Goal: Information Seeking & Learning: Learn about a topic

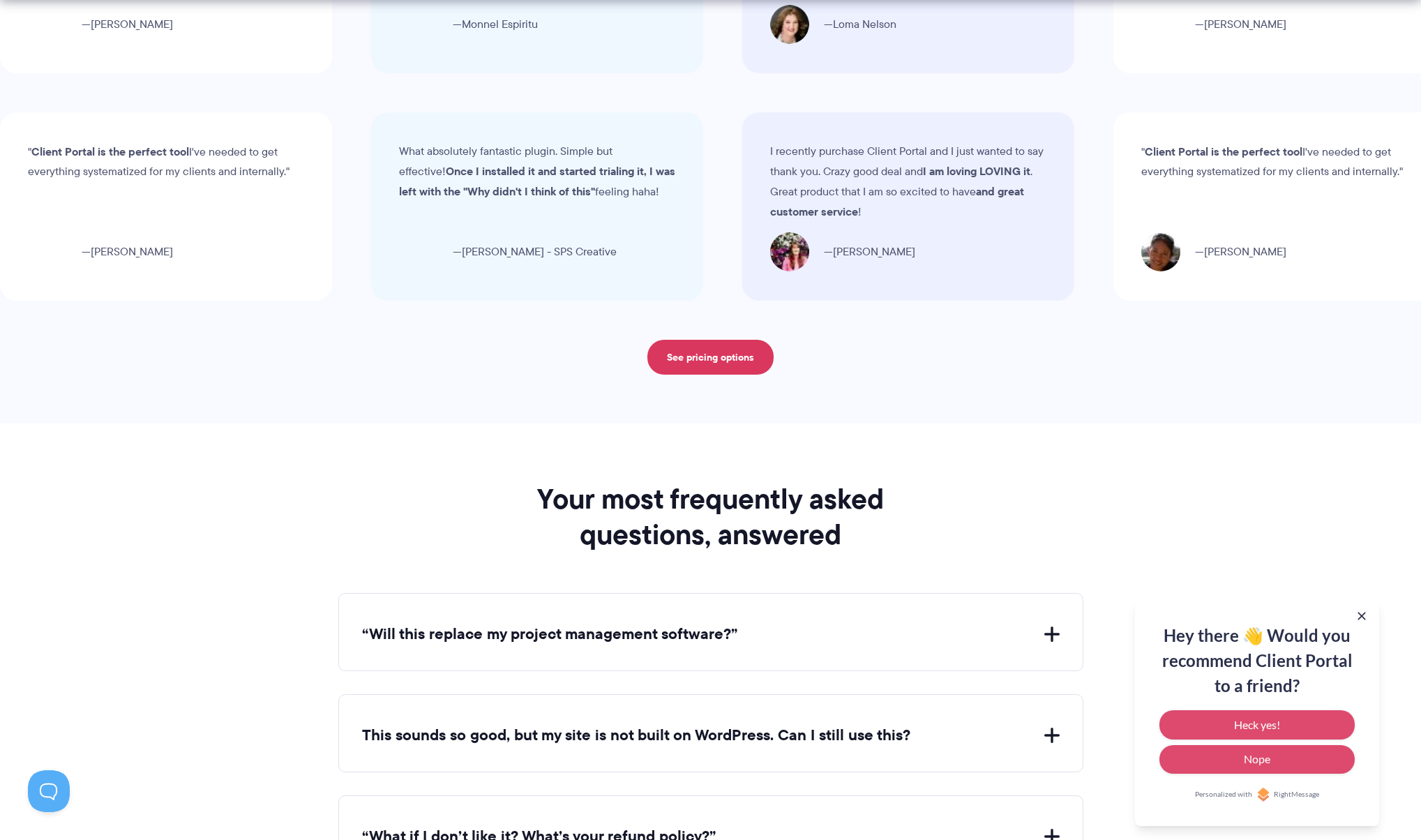
scroll to position [4840, 0]
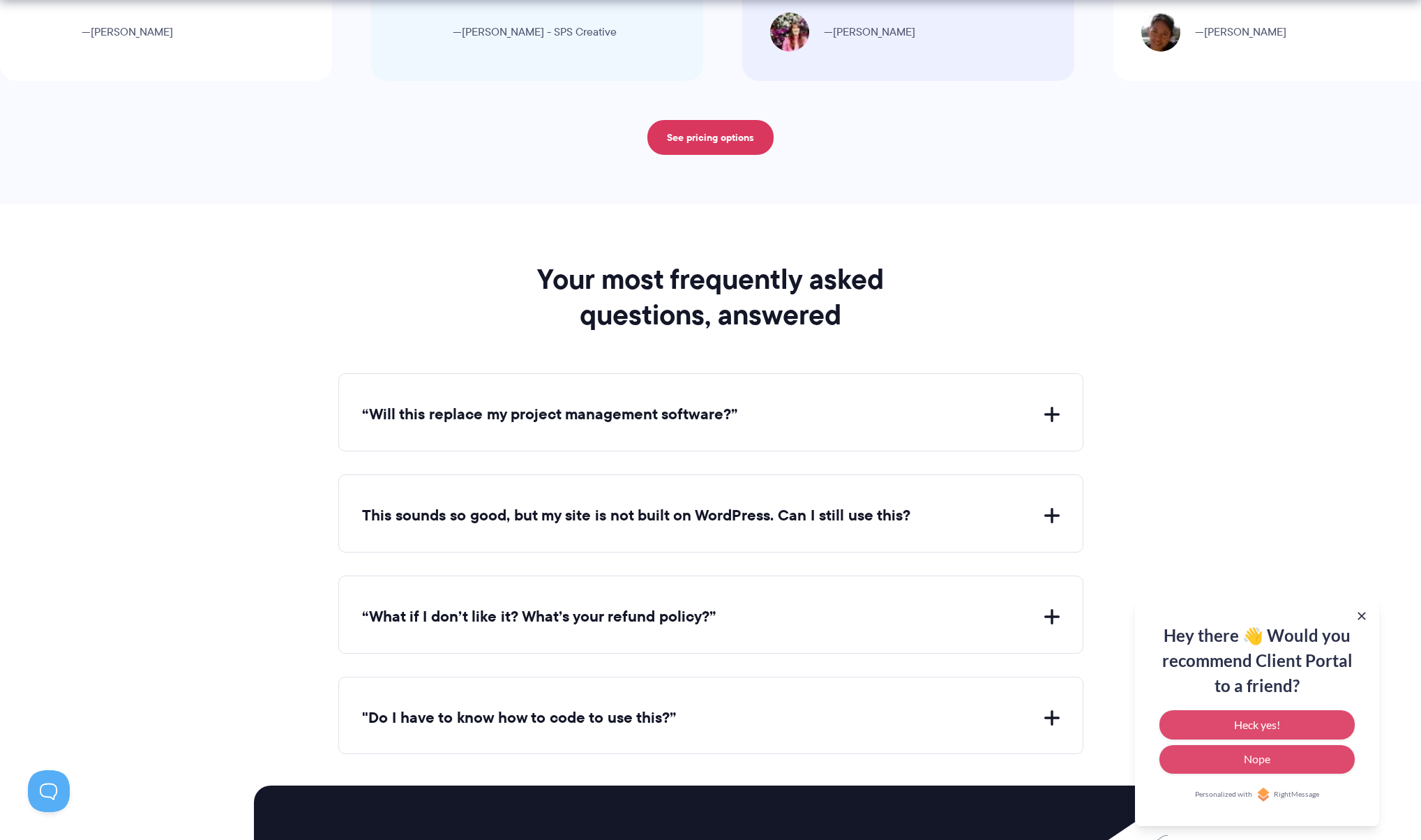
click at [691, 409] on button "“Will this replace my project management software?”" at bounding box center [710, 415] width 697 height 22
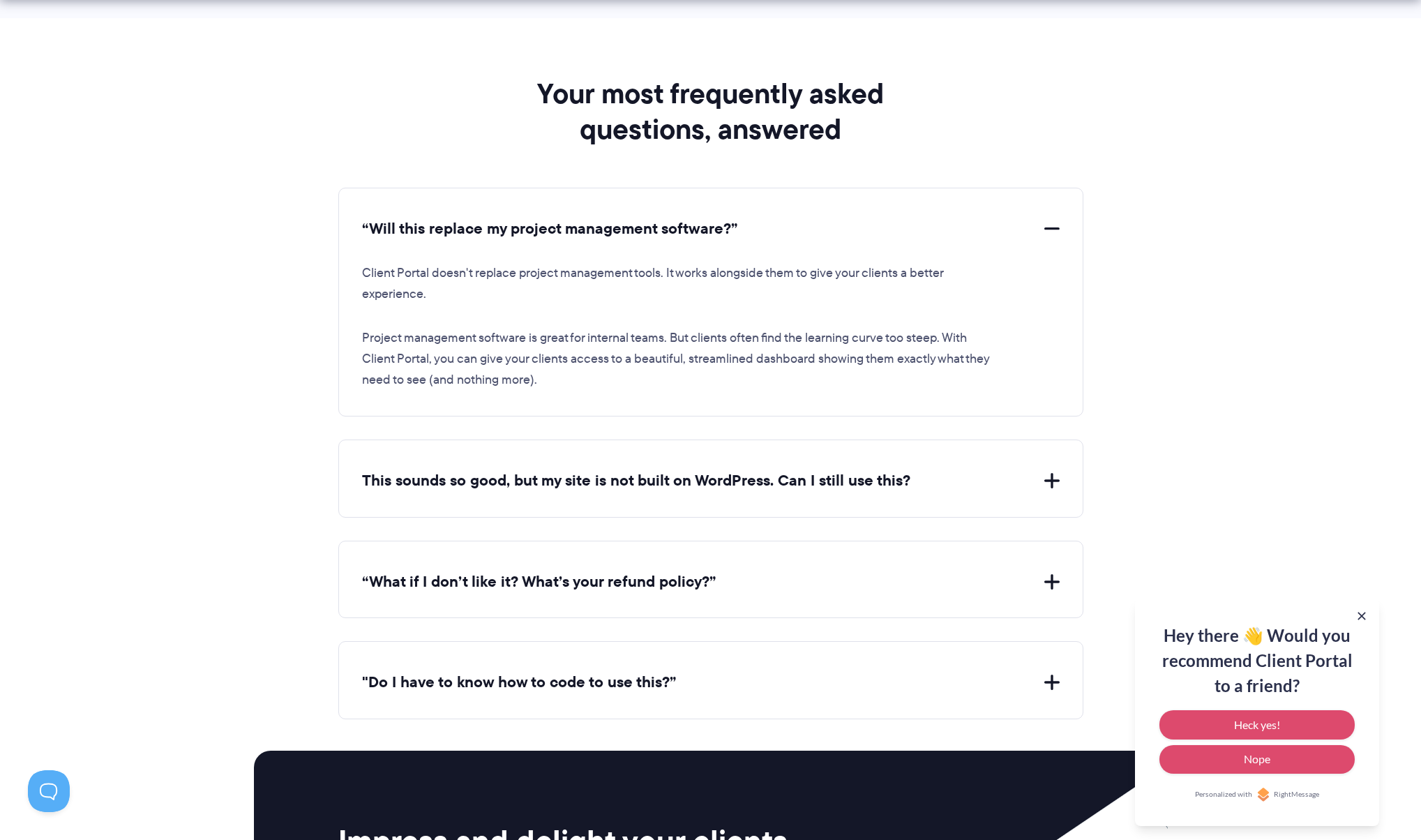
scroll to position [5035, 0]
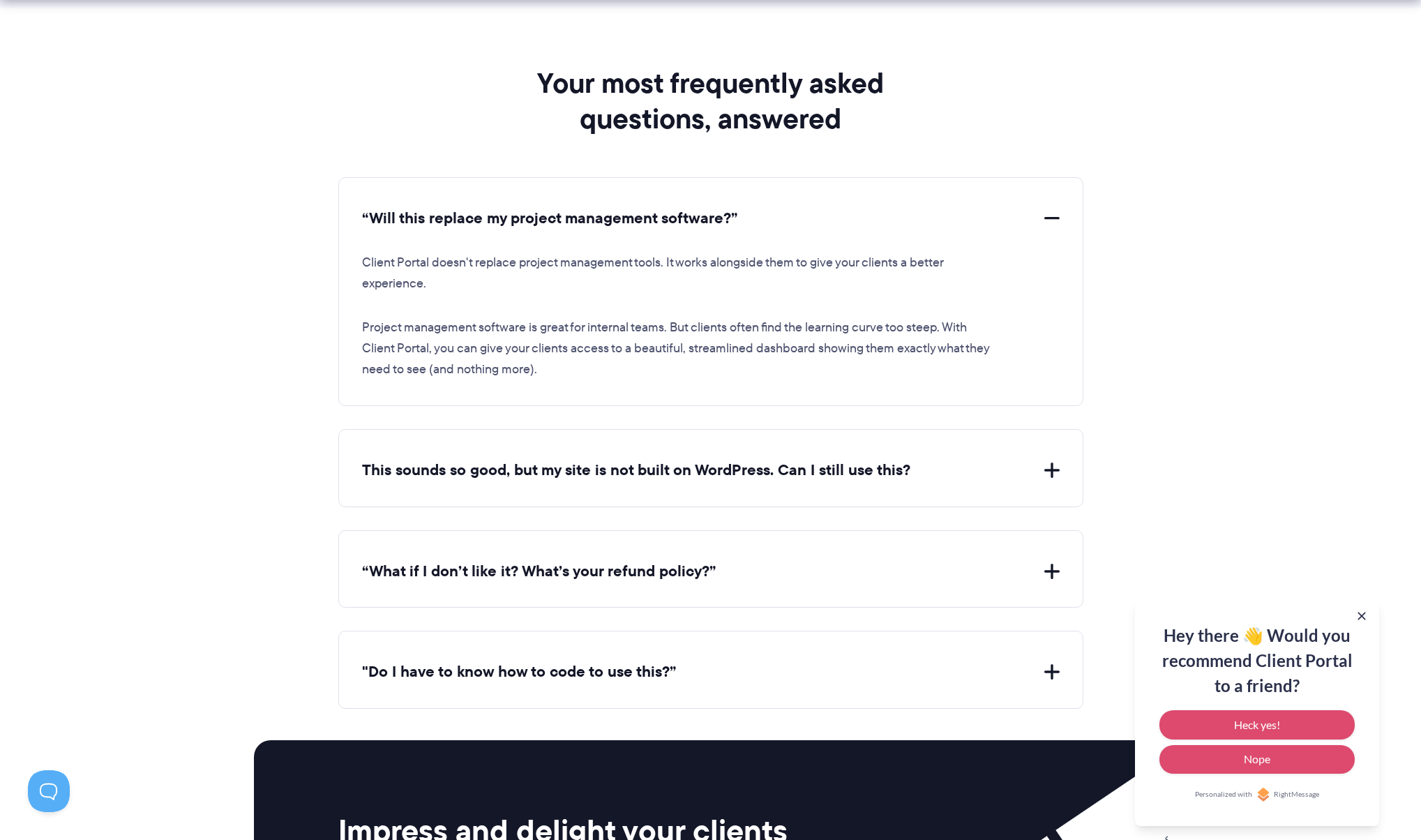
click at [642, 565] on button "“What if I don’t like it? What’s your refund policy?”" at bounding box center [710, 572] width 697 height 22
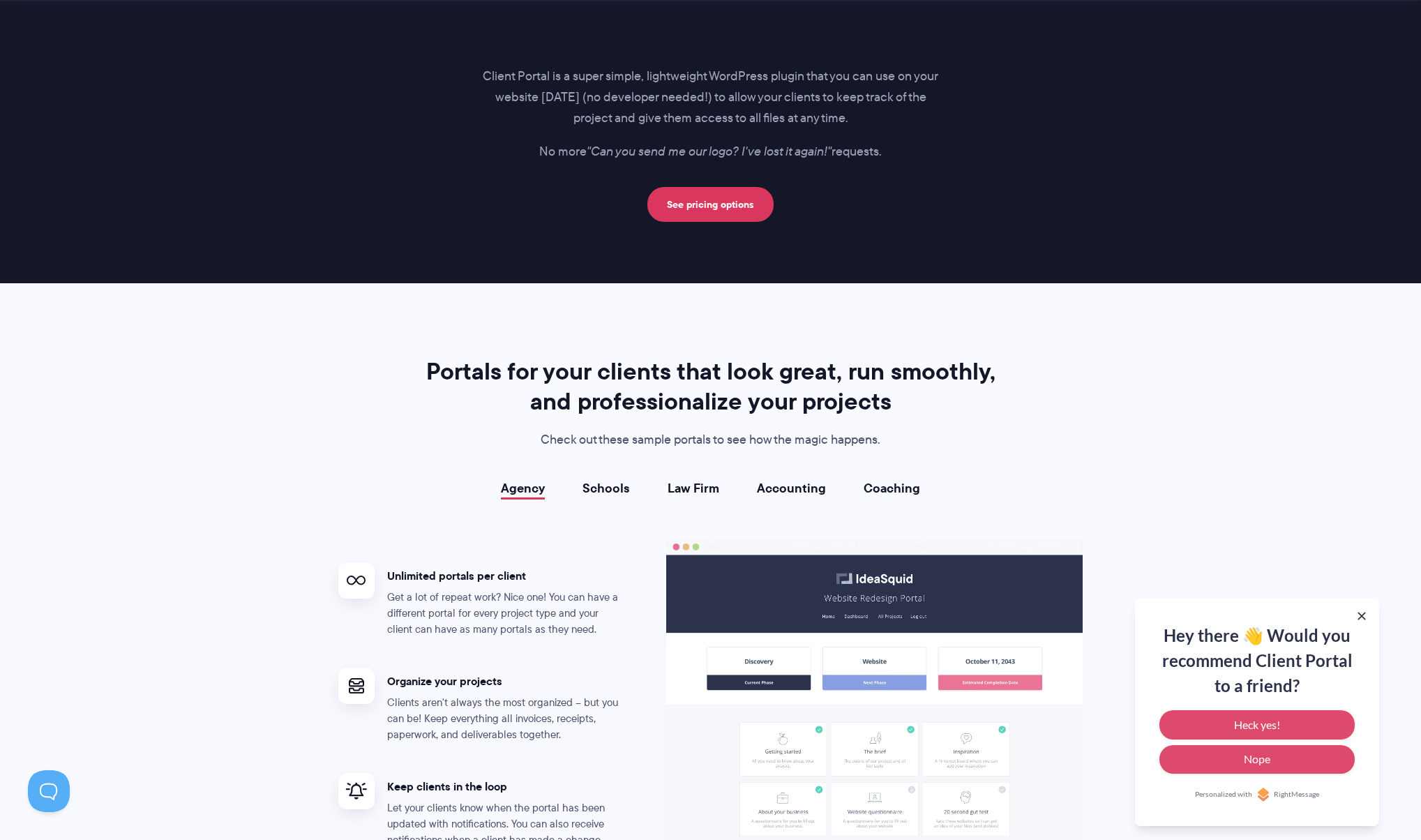
scroll to position [2218, 0]
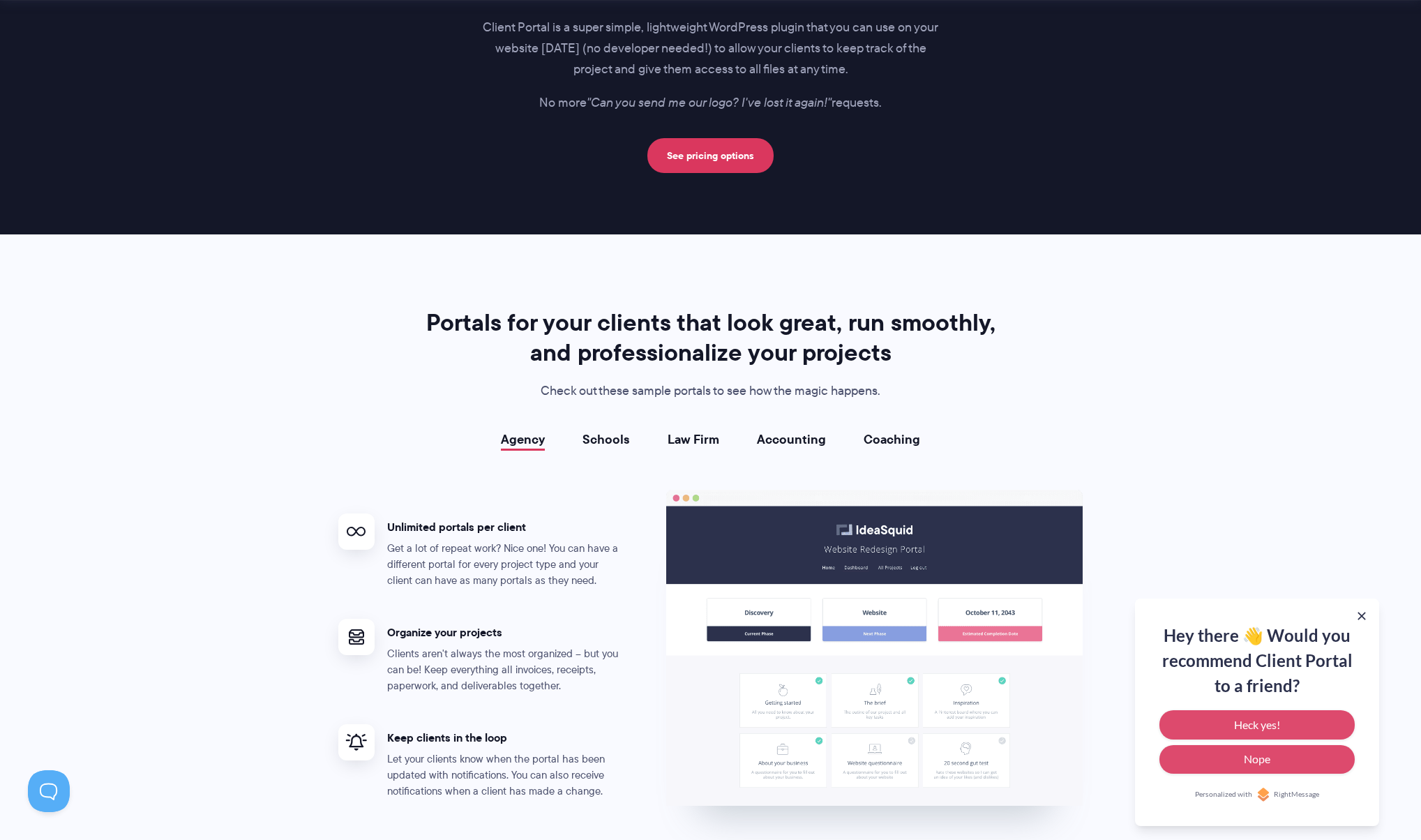
click at [614, 441] on link "Schools" at bounding box center [606, 439] width 47 height 14
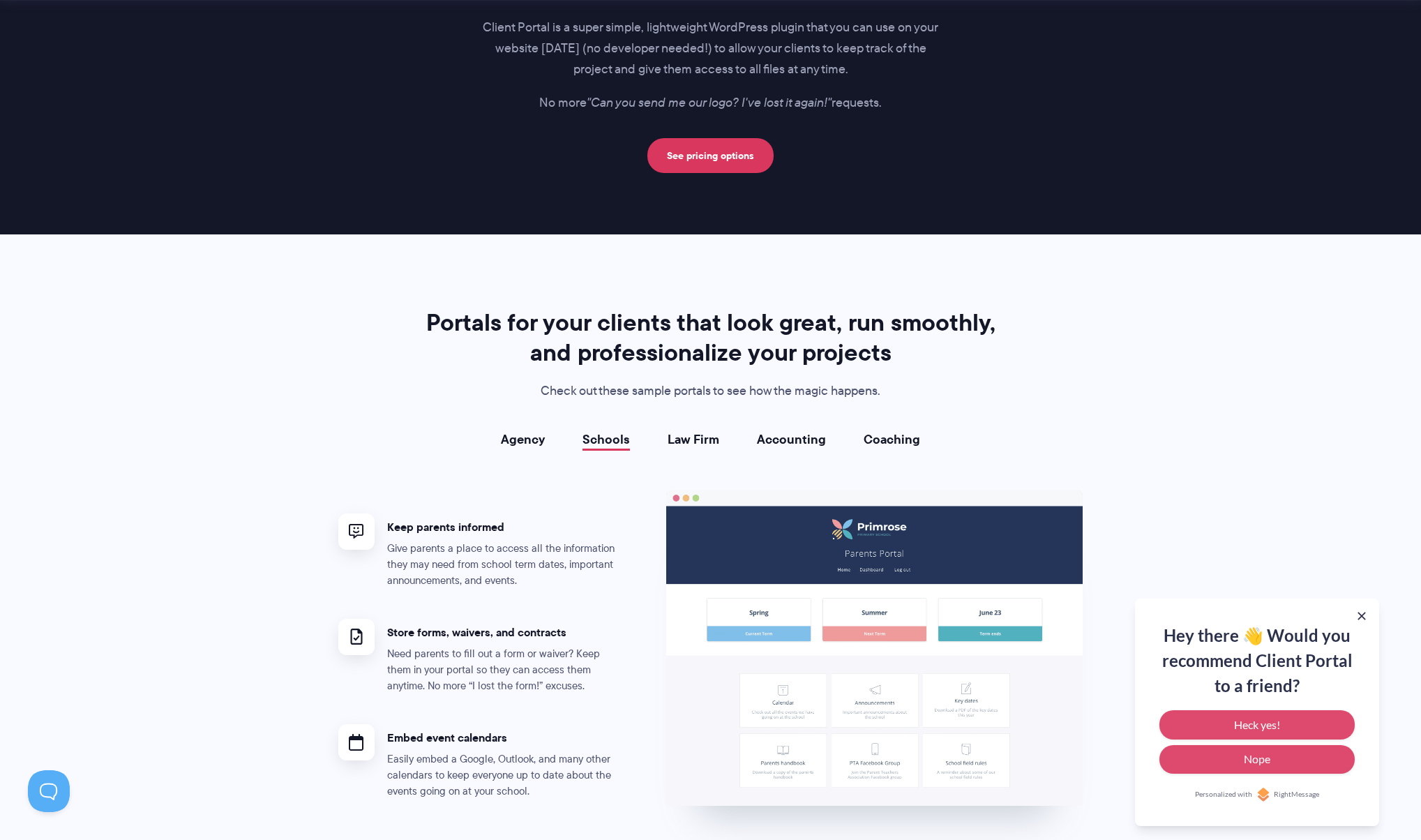
click at [716, 439] on link "Law Firm" at bounding box center [693, 439] width 52 height 14
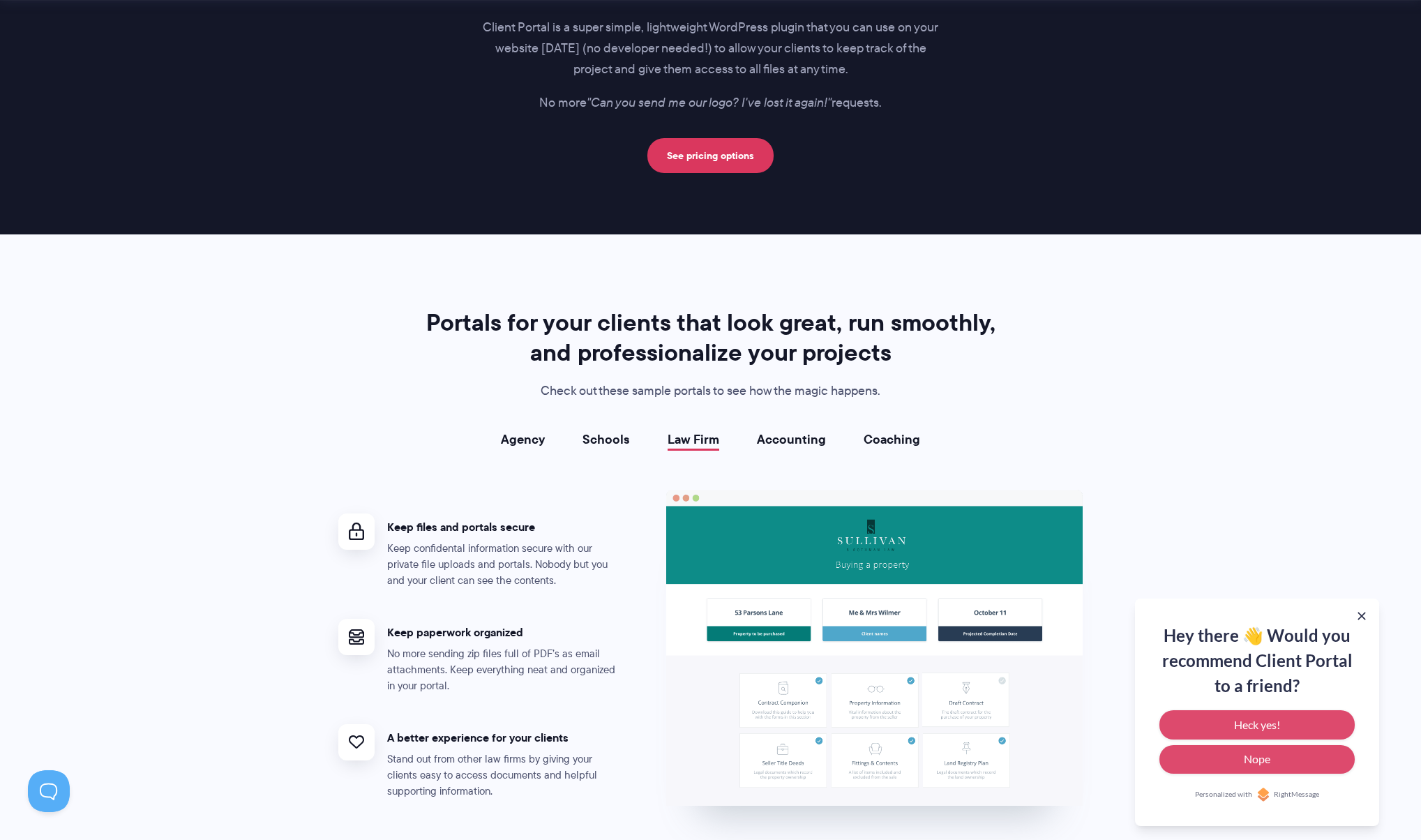
click at [796, 441] on link "Accounting" at bounding box center [792, 439] width 69 height 14
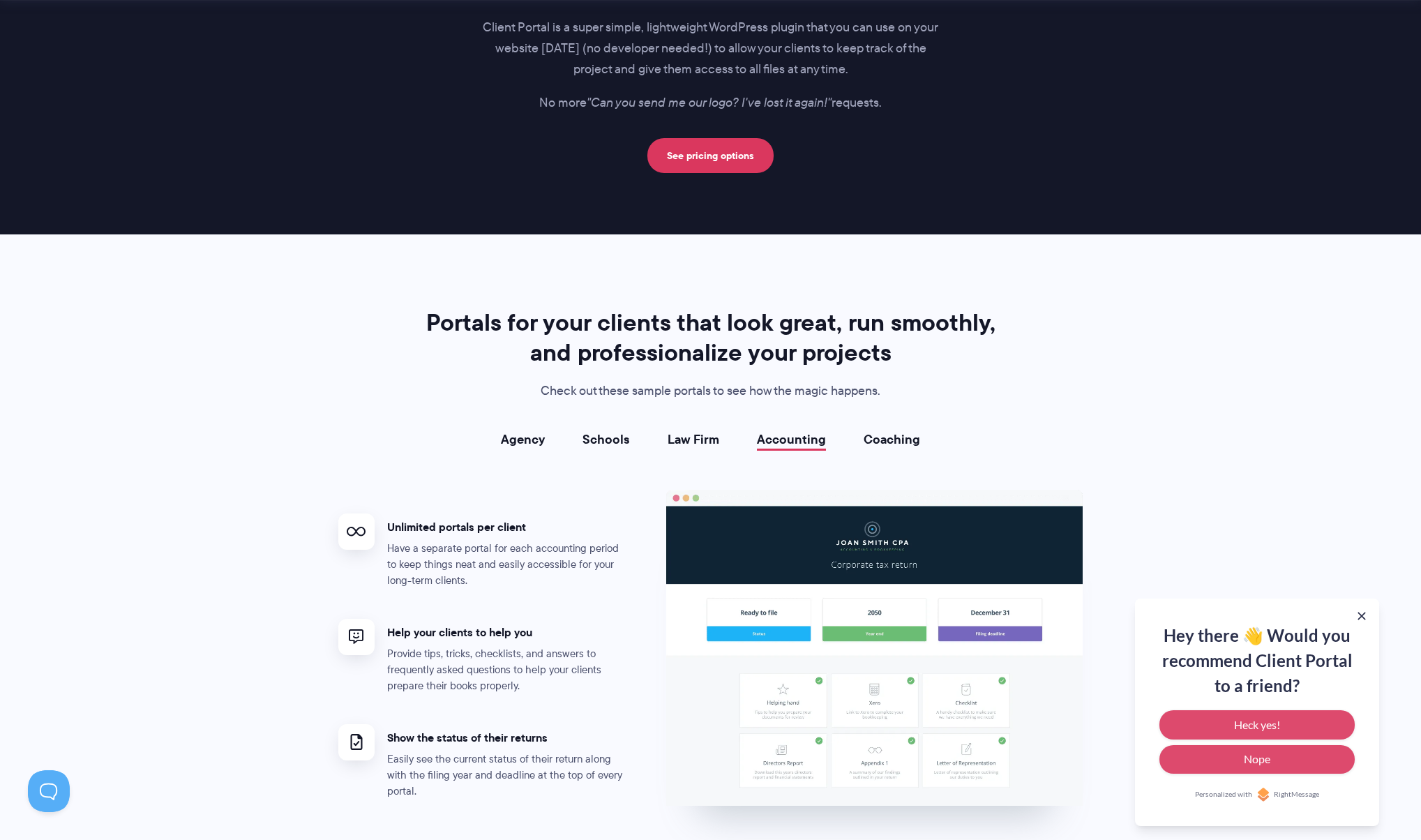
click at [869, 443] on link "Coaching" at bounding box center [892, 439] width 56 height 14
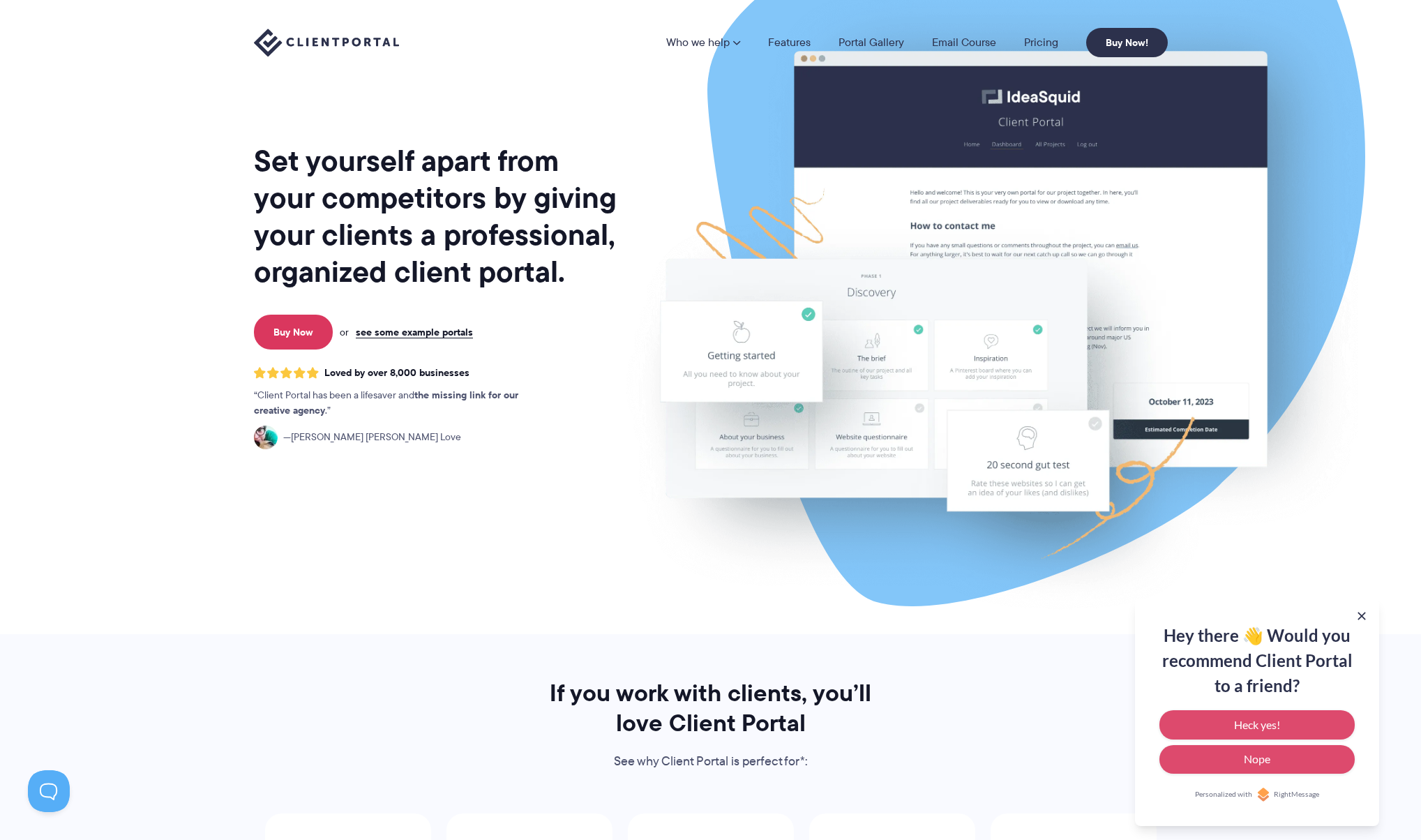
scroll to position [0, 0]
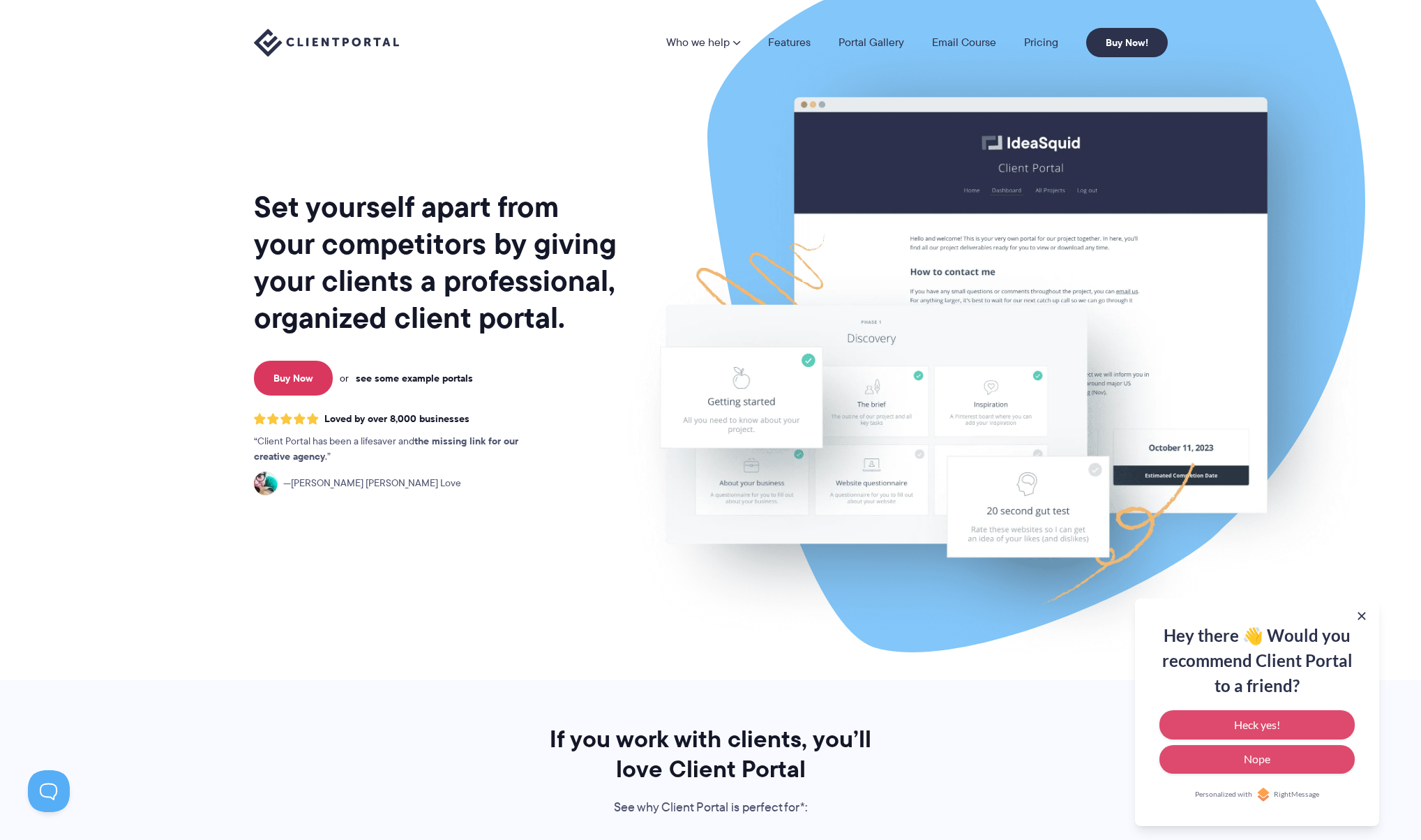
click at [440, 380] on link "see some example portals" at bounding box center [414, 378] width 117 height 13
